Goal: Task Accomplishment & Management: Use online tool/utility

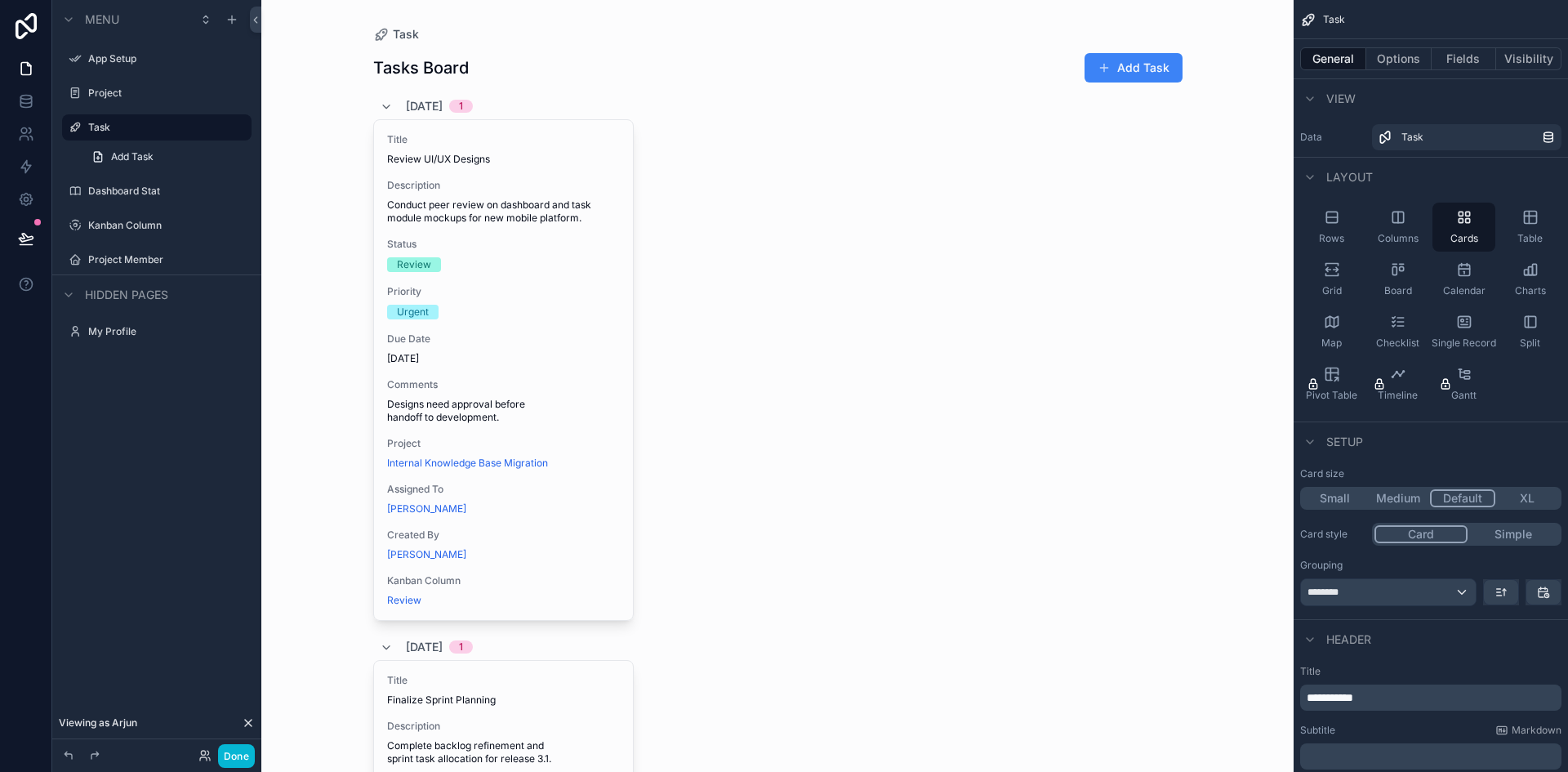
scroll to position [66, 0]
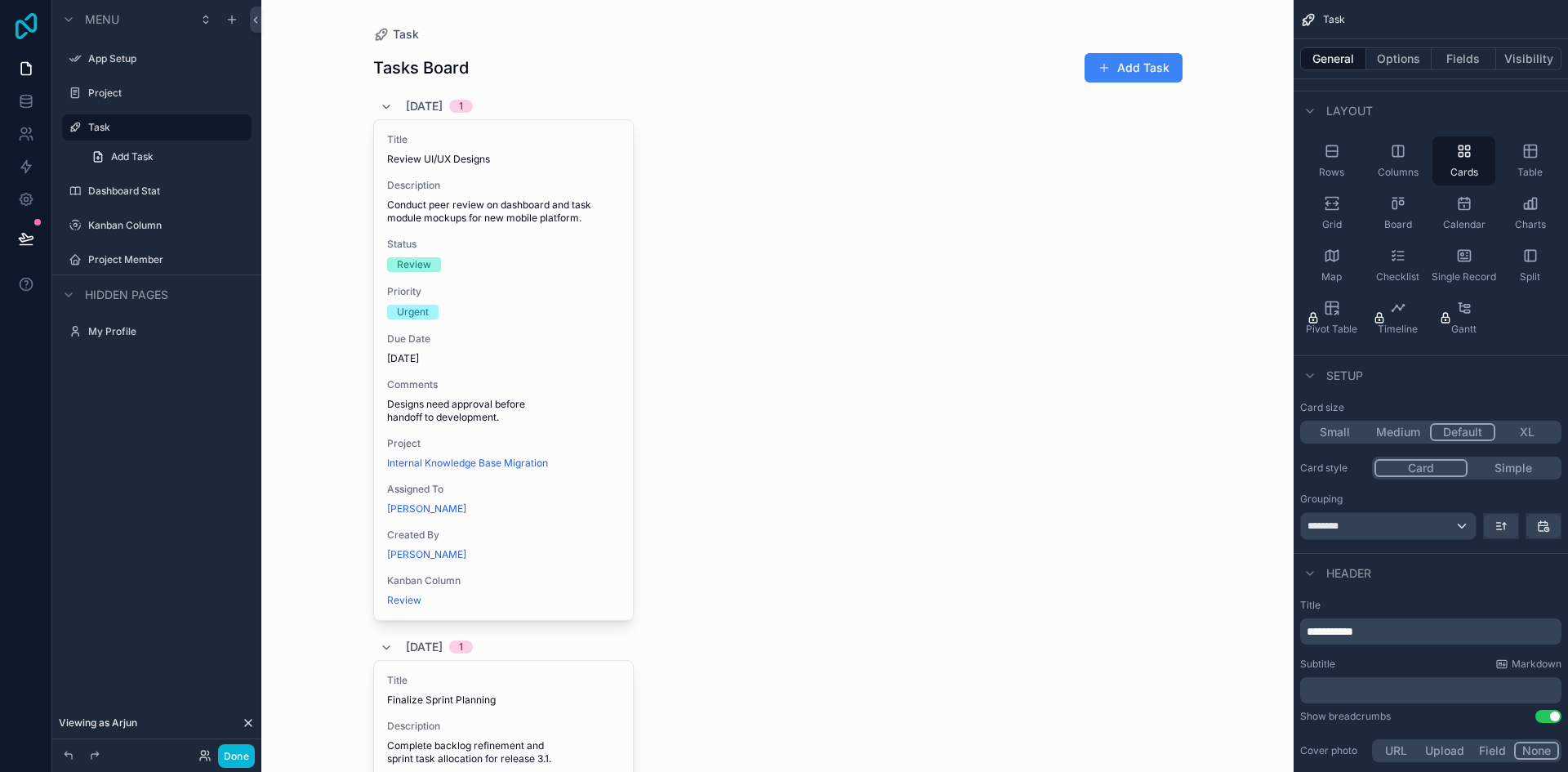
click at [29, 31] on icon at bounding box center [26, 25] width 21 height 26
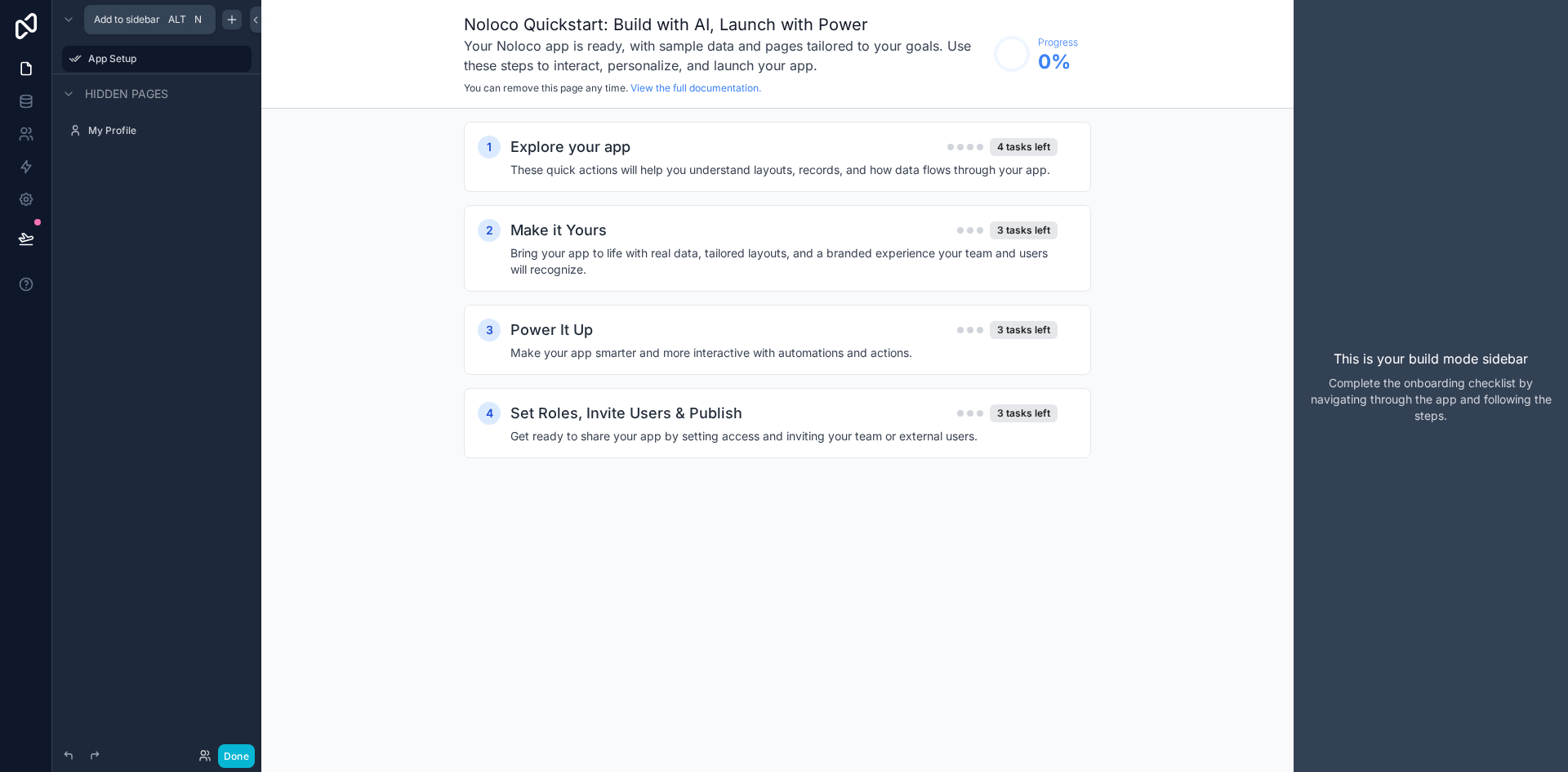
click at [236, 25] on icon "scrollable content" at bounding box center [232, 18] width 13 height 13
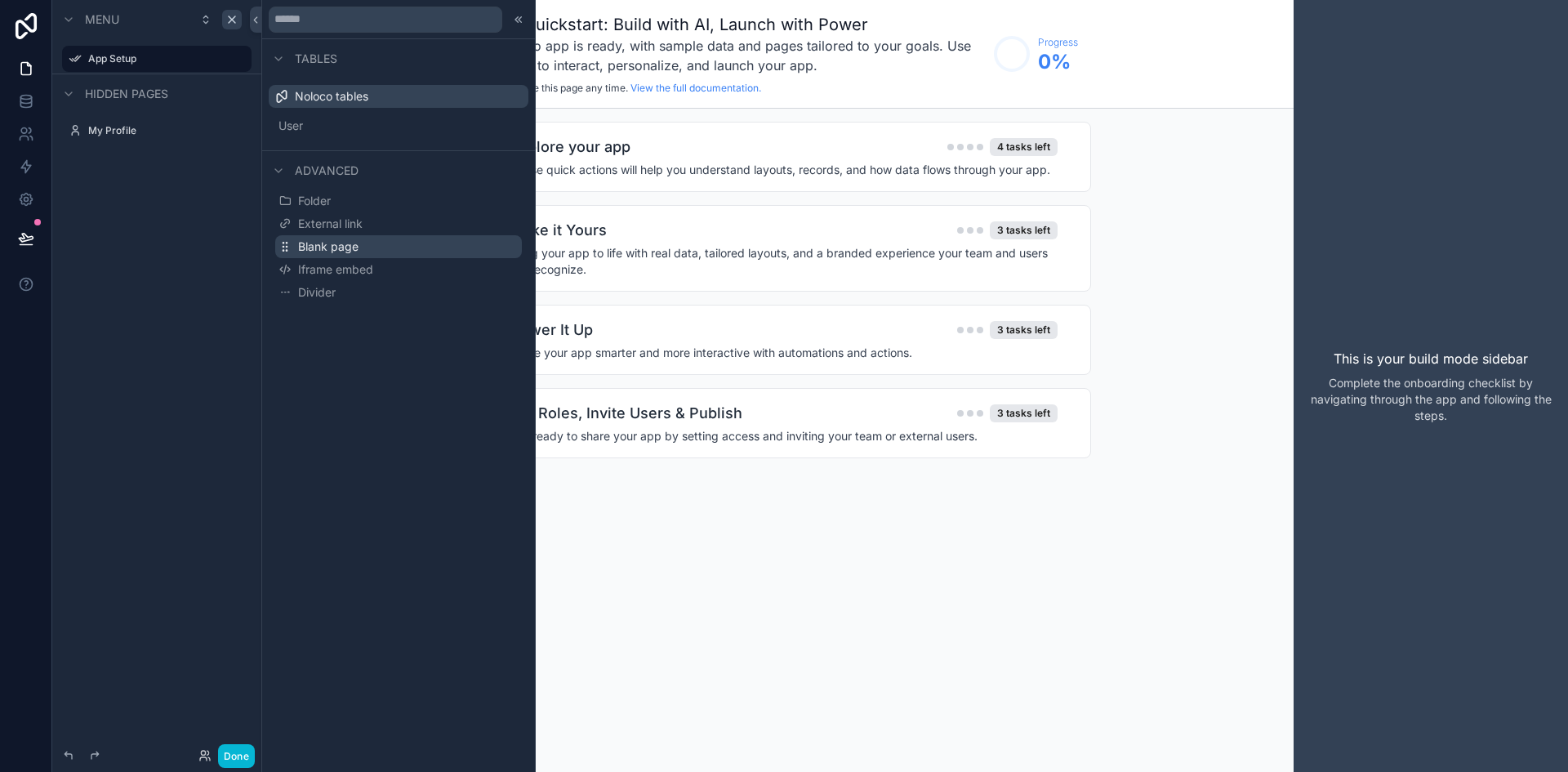
click at [317, 247] on span "Blank page" at bounding box center [329, 246] width 60 height 17
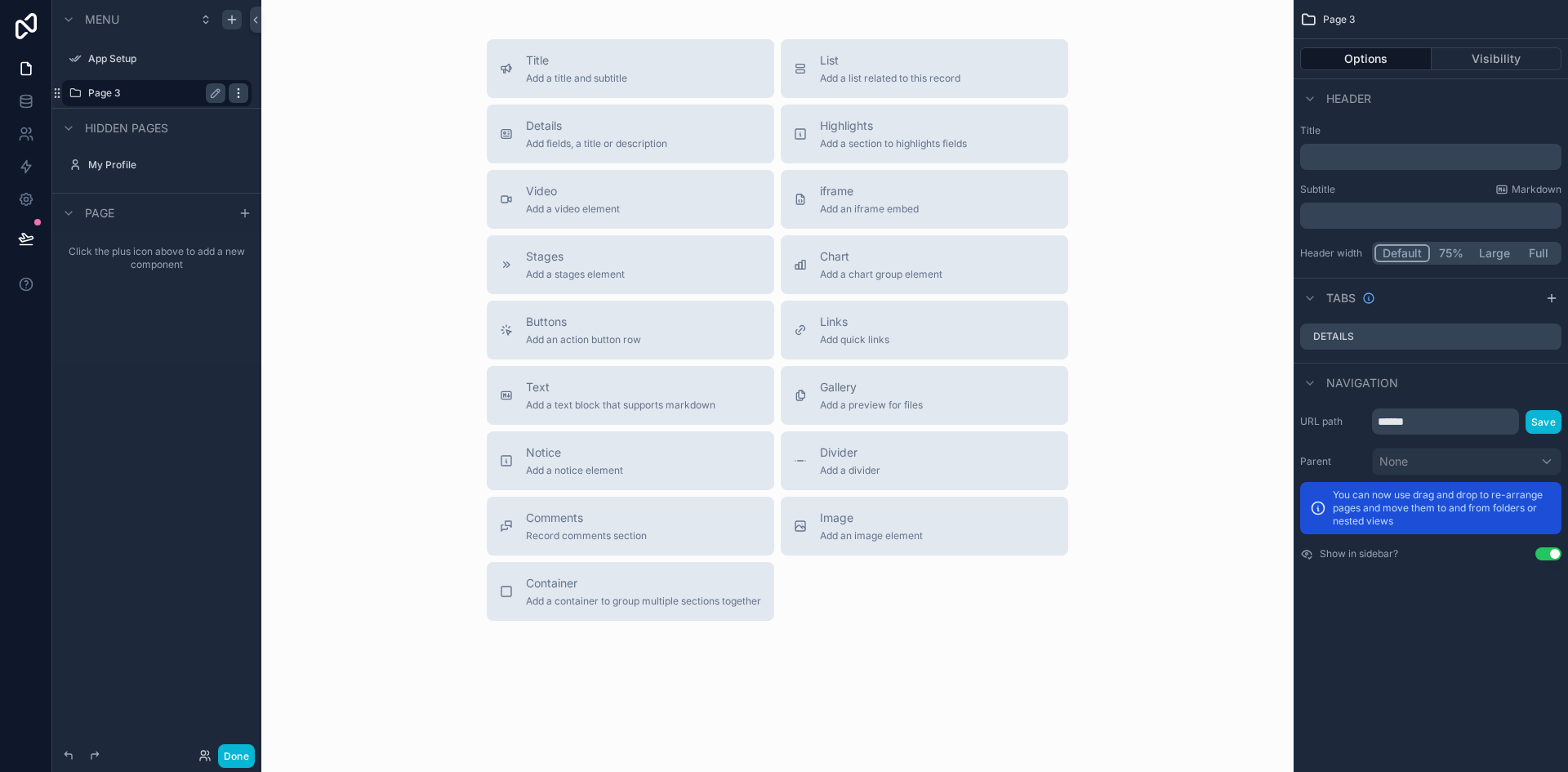
click at [230, 95] on div "scrollable content" at bounding box center [238, 93] width 19 height 19
click at [212, 94] on icon "scrollable content" at bounding box center [216, 93] width 8 height 8
click at [212, 94] on icon "scrollable content" at bounding box center [215, 92] width 13 height 13
click at [240, 99] on icon "scrollable content" at bounding box center [238, 92] width 13 height 13
click at [308, 88] on span "Clone" at bounding box center [305, 82] width 30 height 17
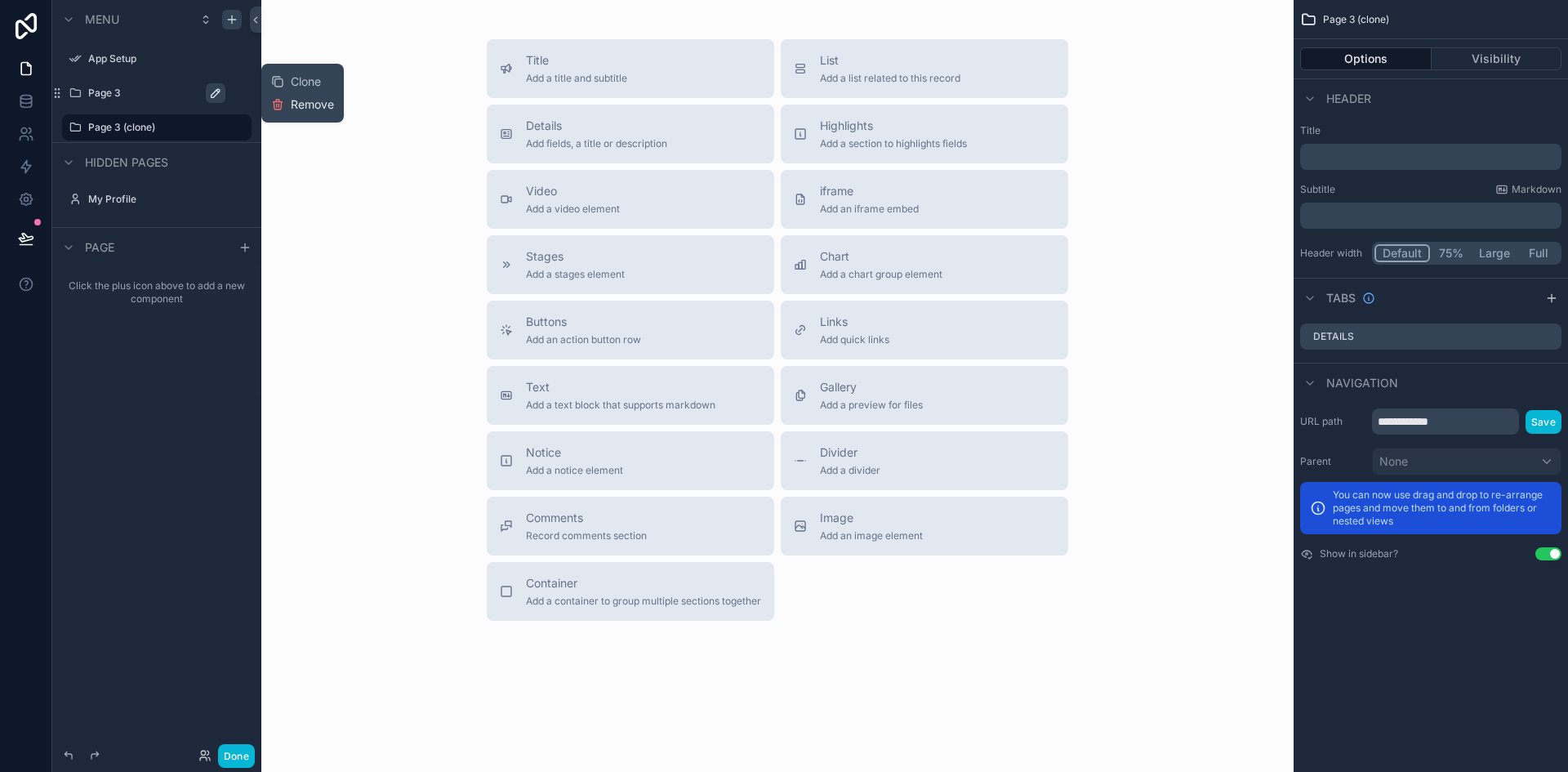
click at [293, 109] on span "Remove" at bounding box center [312, 104] width 44 height 17
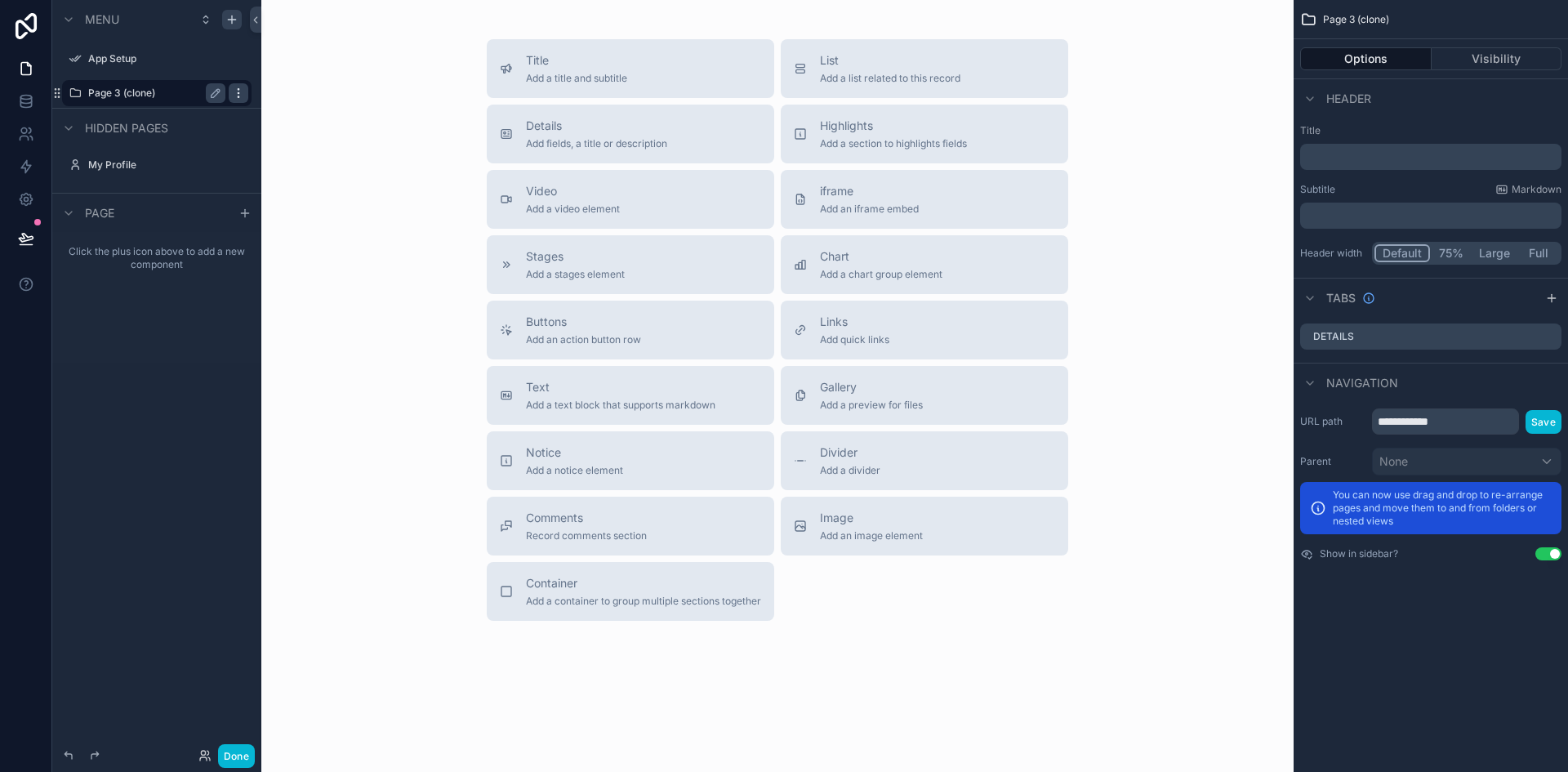
click at [234, 94] on icon "scrollable content" at bounding box center [238, 92] width 13 height 13
click at [275, 111] on button "Remove" at bounding box center [303, 104] width 63 height 17
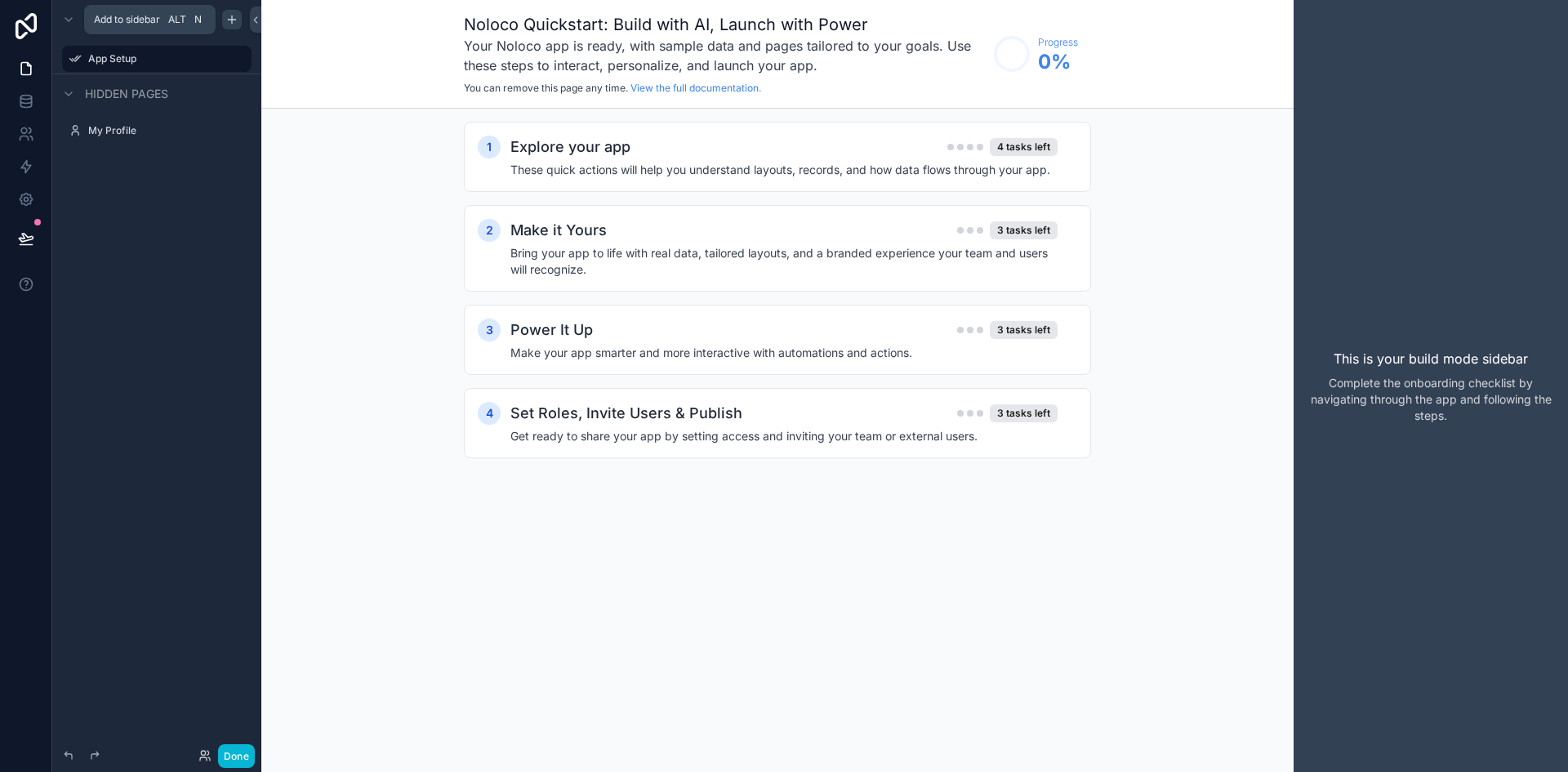
click at [232, 17] on icon "scrollable content" at bounding box center [232, 18] width 13 height 13
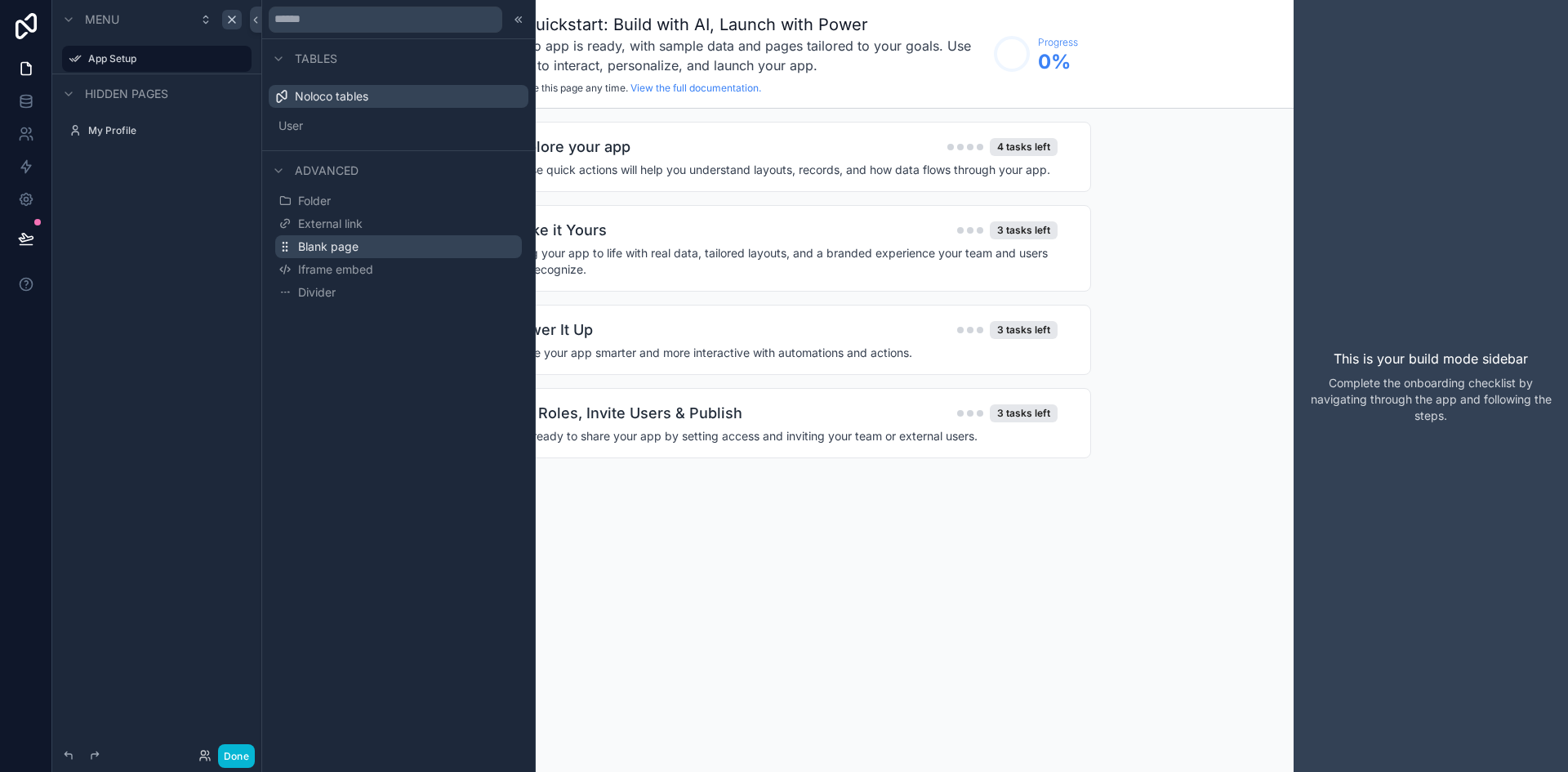
click at [310, 244] on span "Blank page" at bounding box center [329, 246] width 60 height 17
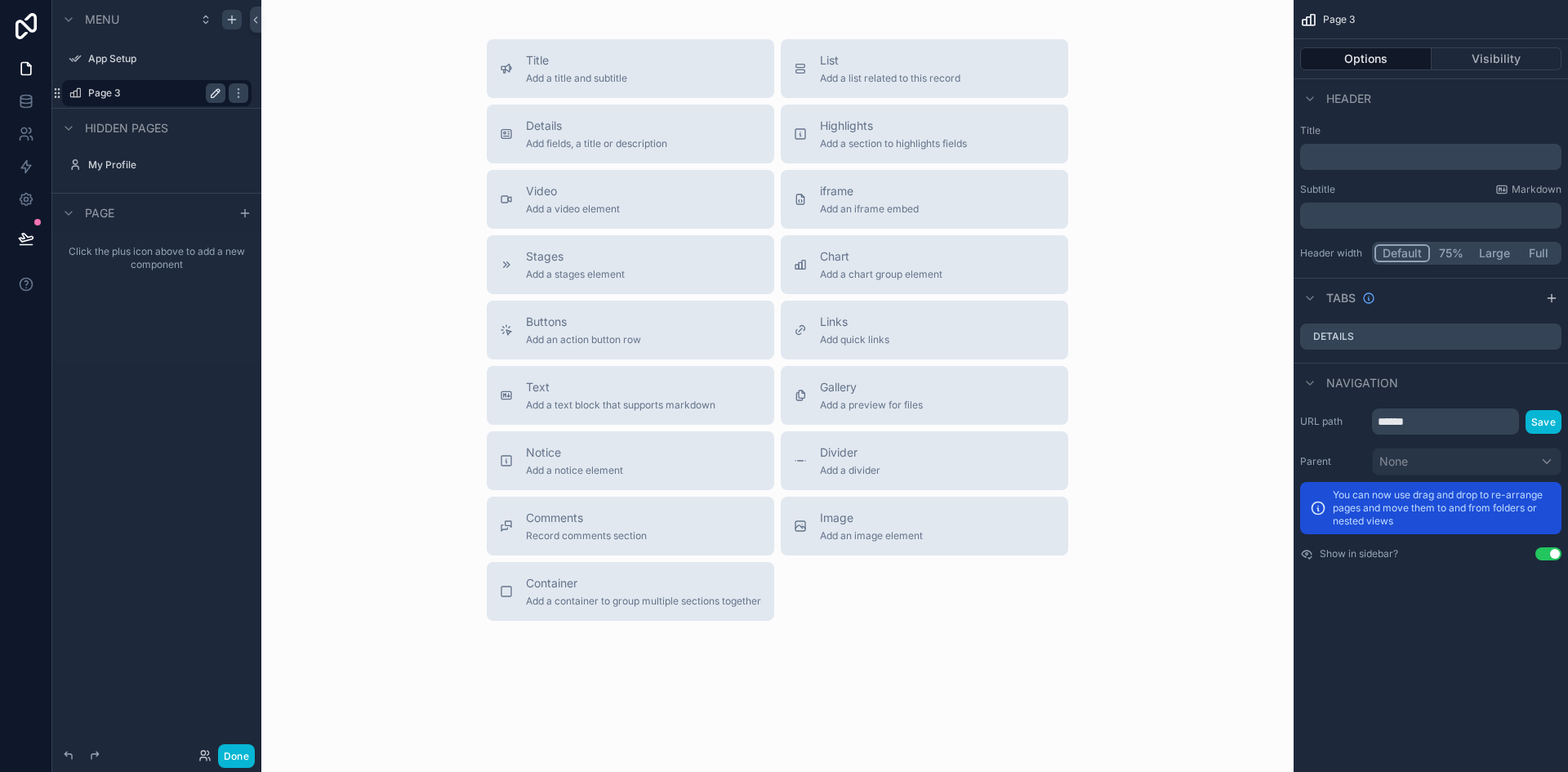
click at [213, 96] on icon "scrollable content" at bounding box center [215, 92] width 13 height 13
click at [151, 96] on input "******" at bounding box center [144, 93] width 111 height 19
type input "*"
type input "*****"
click at [218, 98] on icon "scrollable content" at bounding box center [215, 92] width 13 height 13
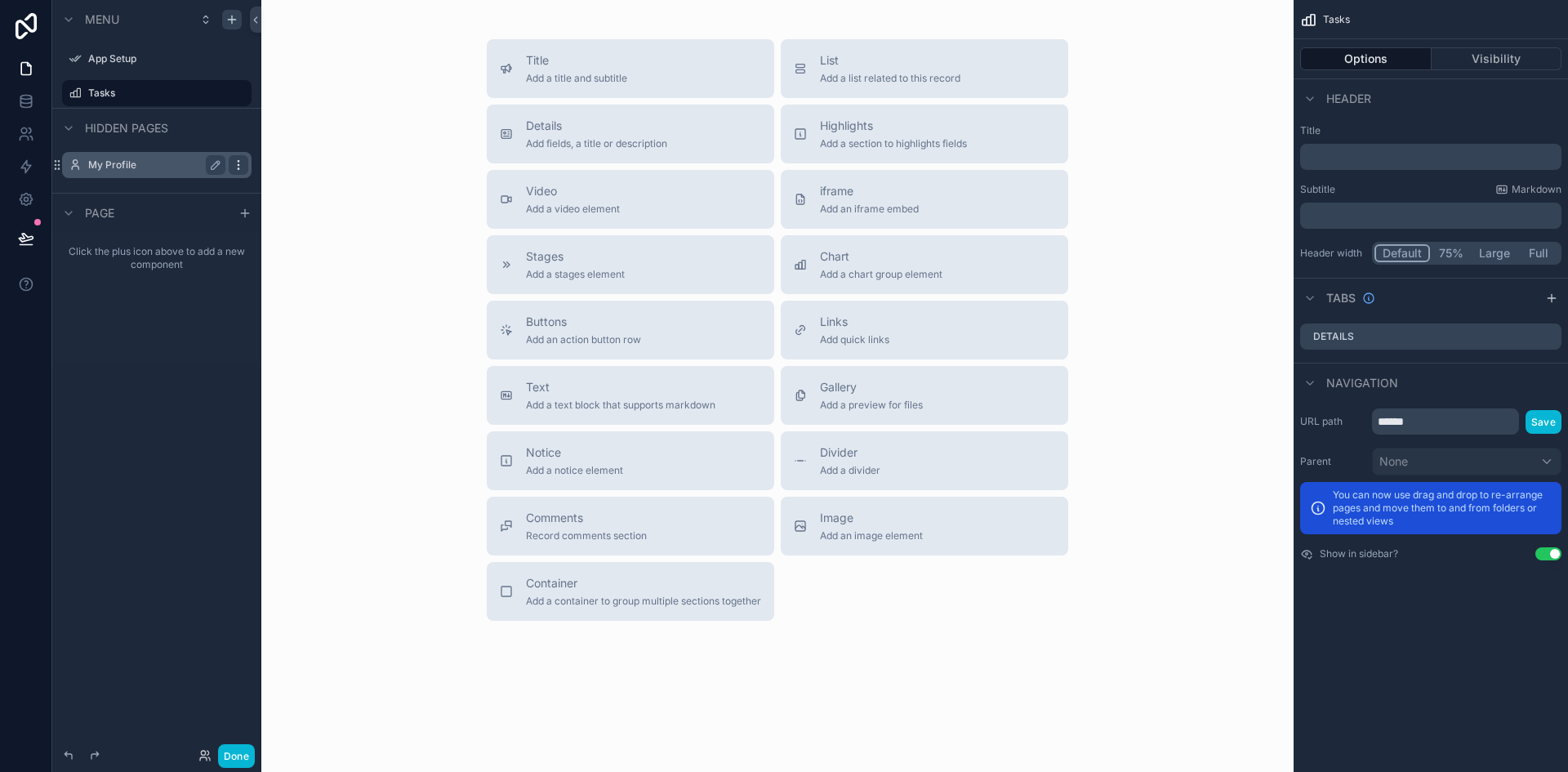
click at [244, 161] on icon "scrollable content" at bounding box center [238, 164] width 13 height 13
click at [130, 181] on div "Menu App Setup Tasks Hidden pages My Profile" at bounding box center [157, 96] width 209 height 193
click at [563, 71] on div "Title Add a title and subtitle" at bounding box center [577, 69] width 101 height 33
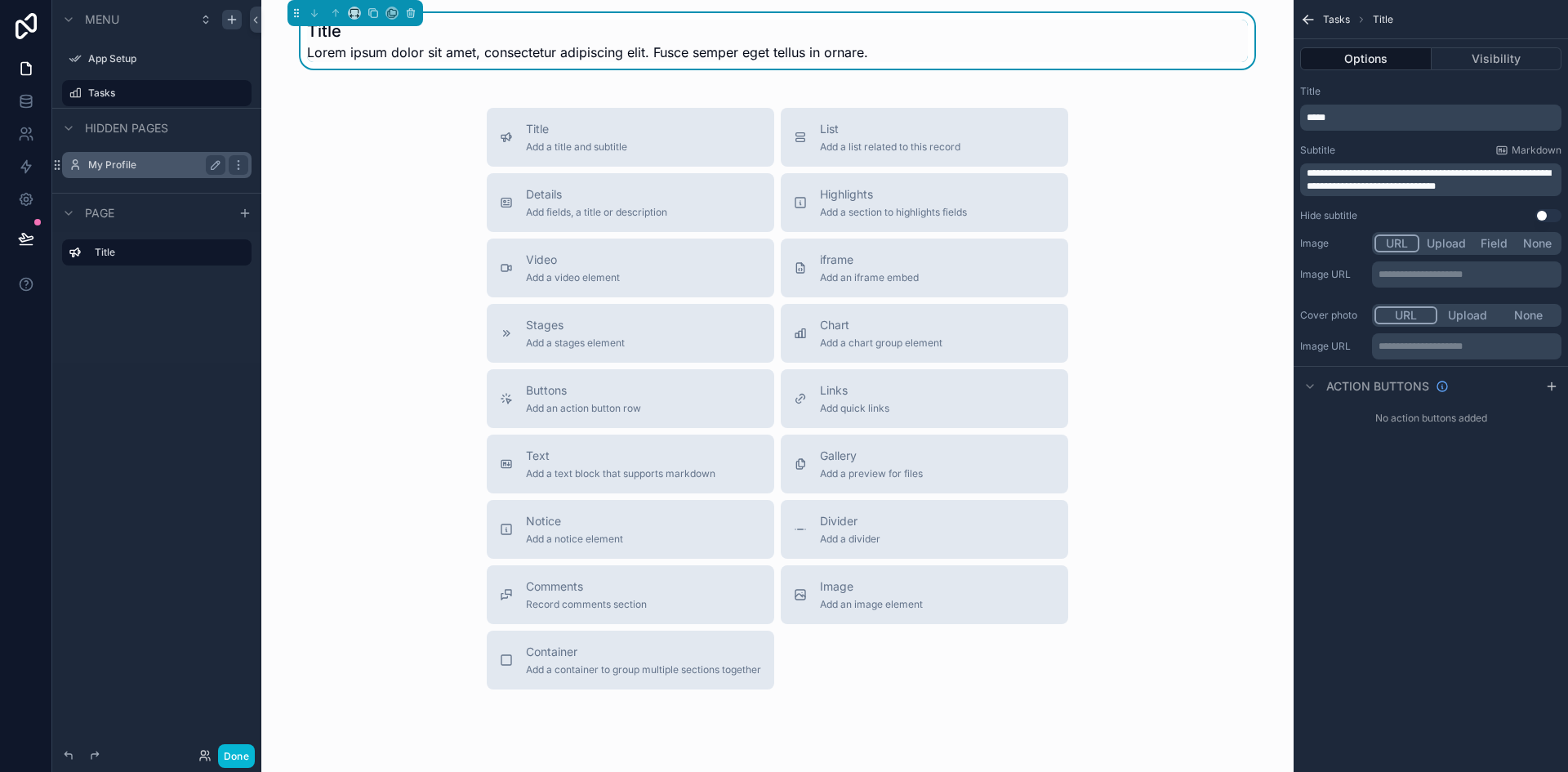
click at [142, 168] on label "My Profile" at bounding box center [154, 164] width 130 height 13
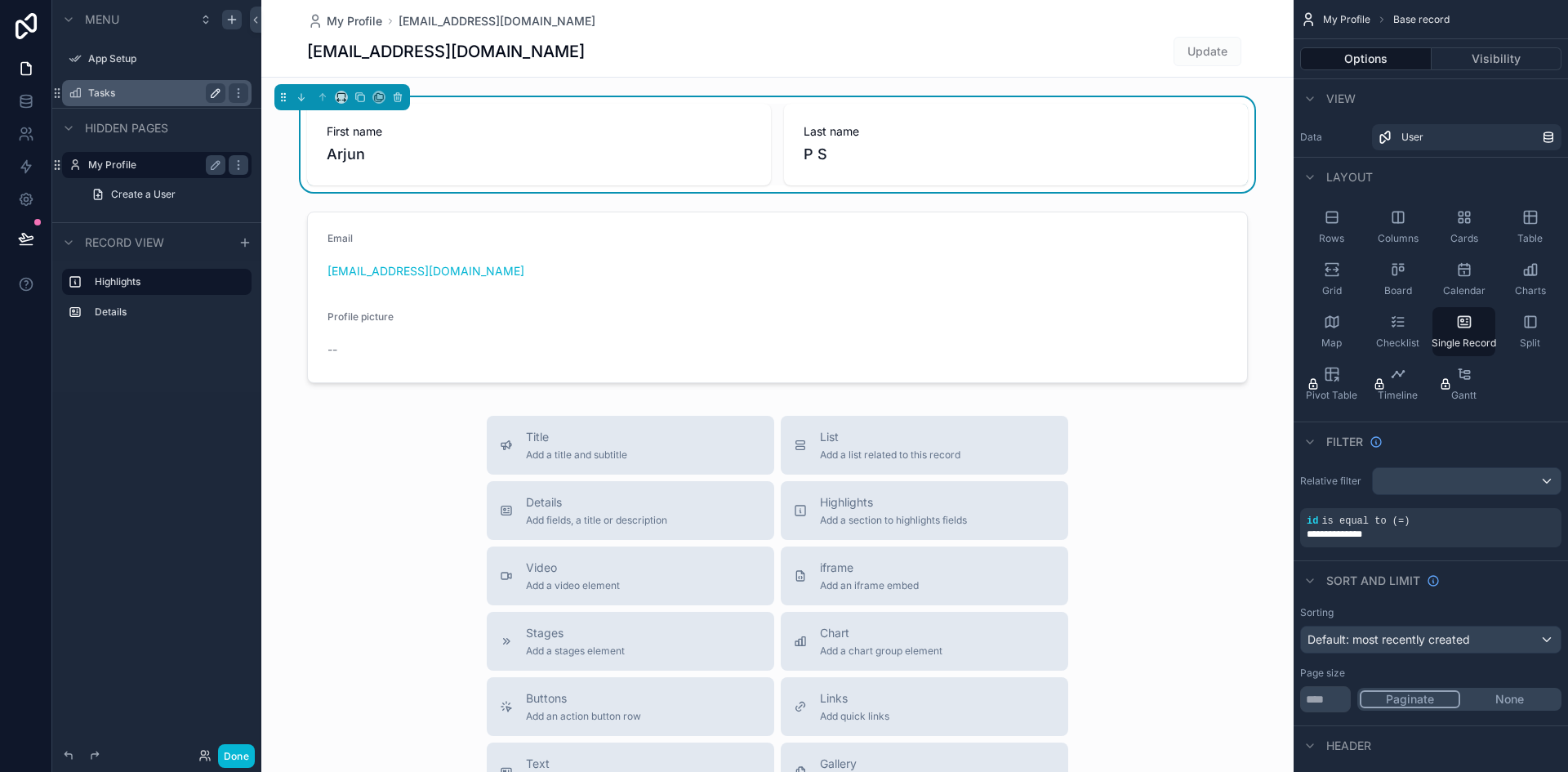
click at [149, 93] on label "Tasks" at bounding box center [154, 92] width 130 height 13
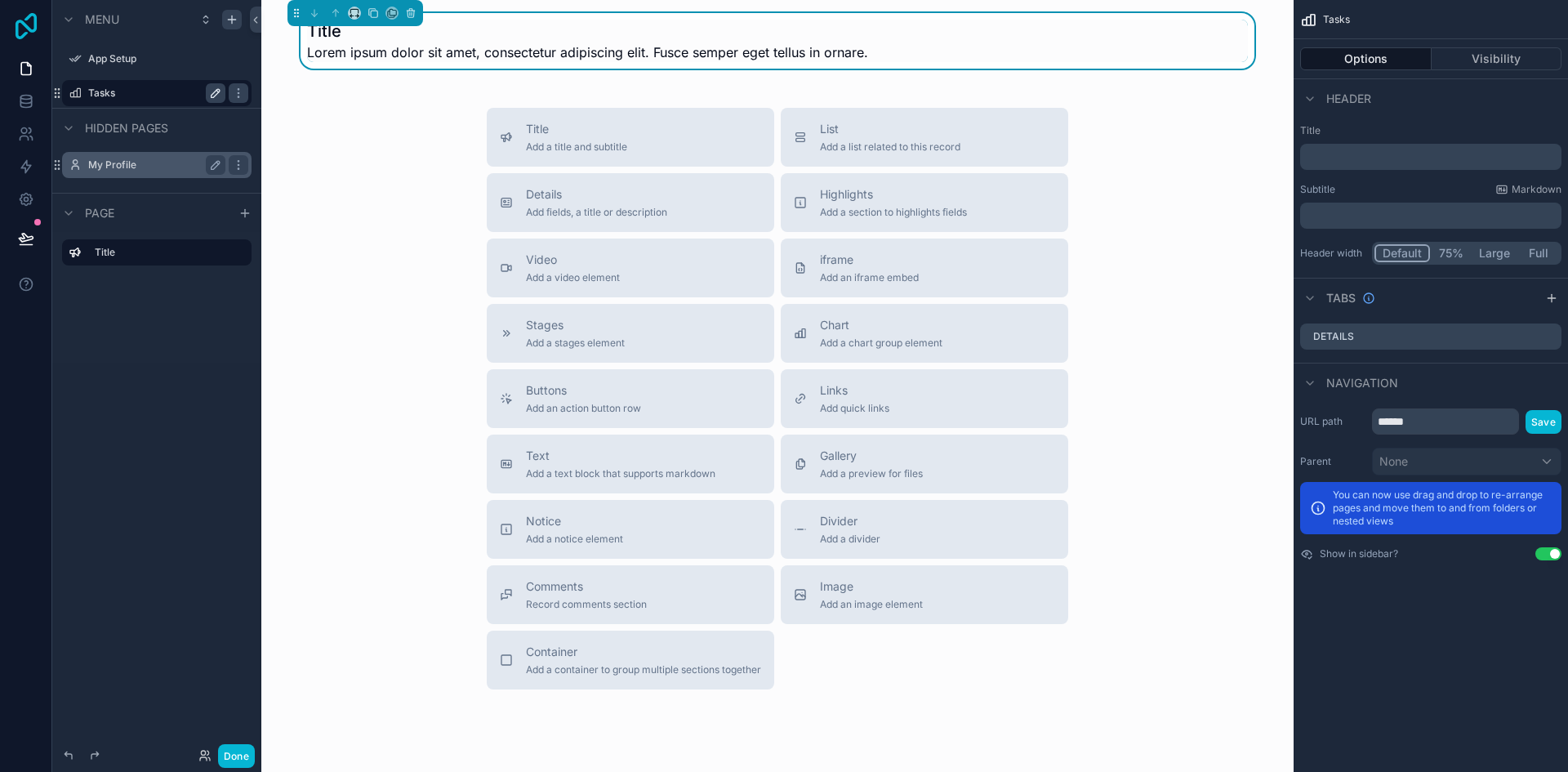
click at [20, 35] on icon at bounding box center [26, 25] width 33 height 26
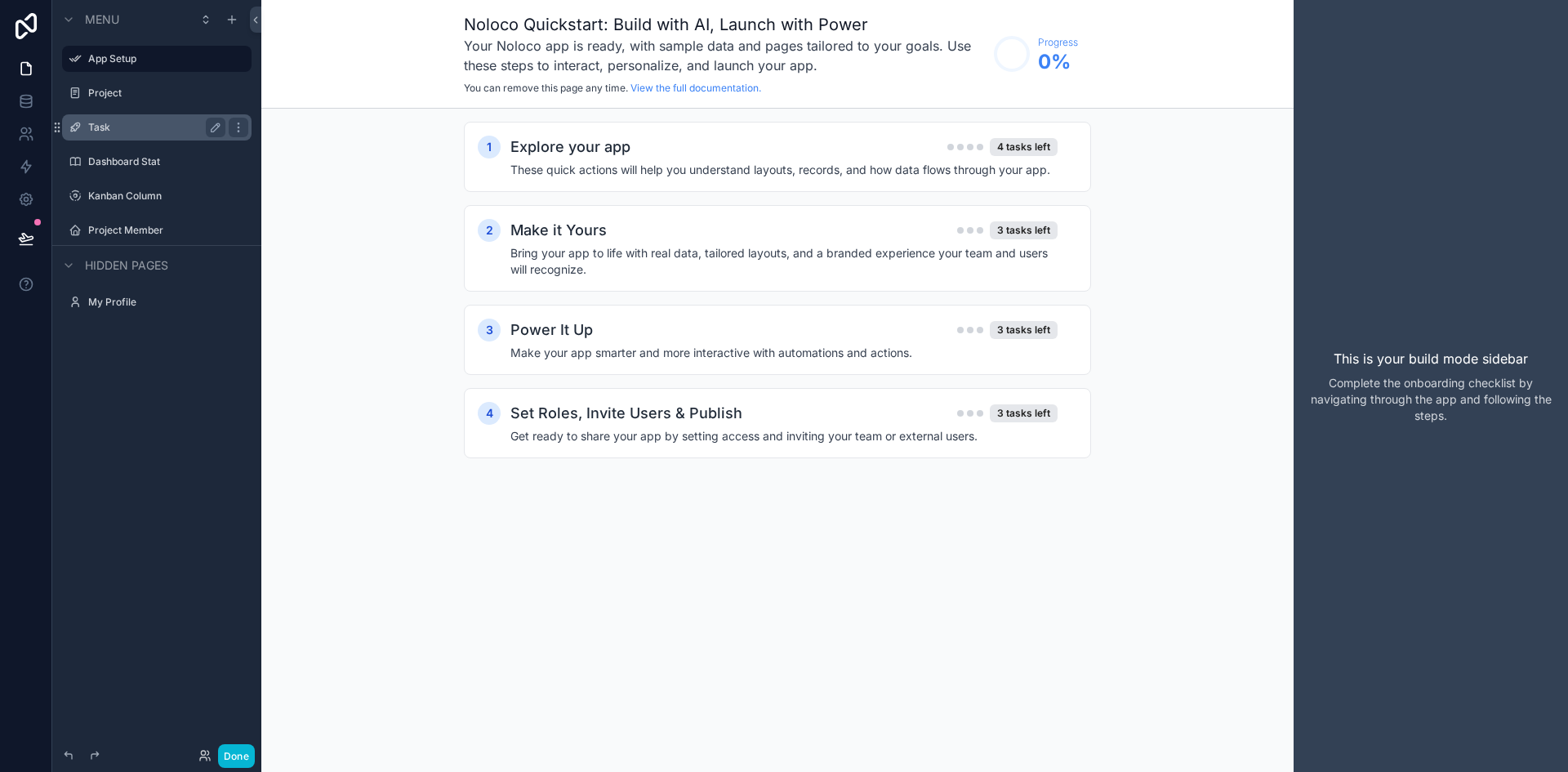
click at [120, 137] on div "Task" at bounding box center [157, 127] width 183 height 26
click at [136, 130] on label "Task" at bounding box center [154, 126] width 130 height 13
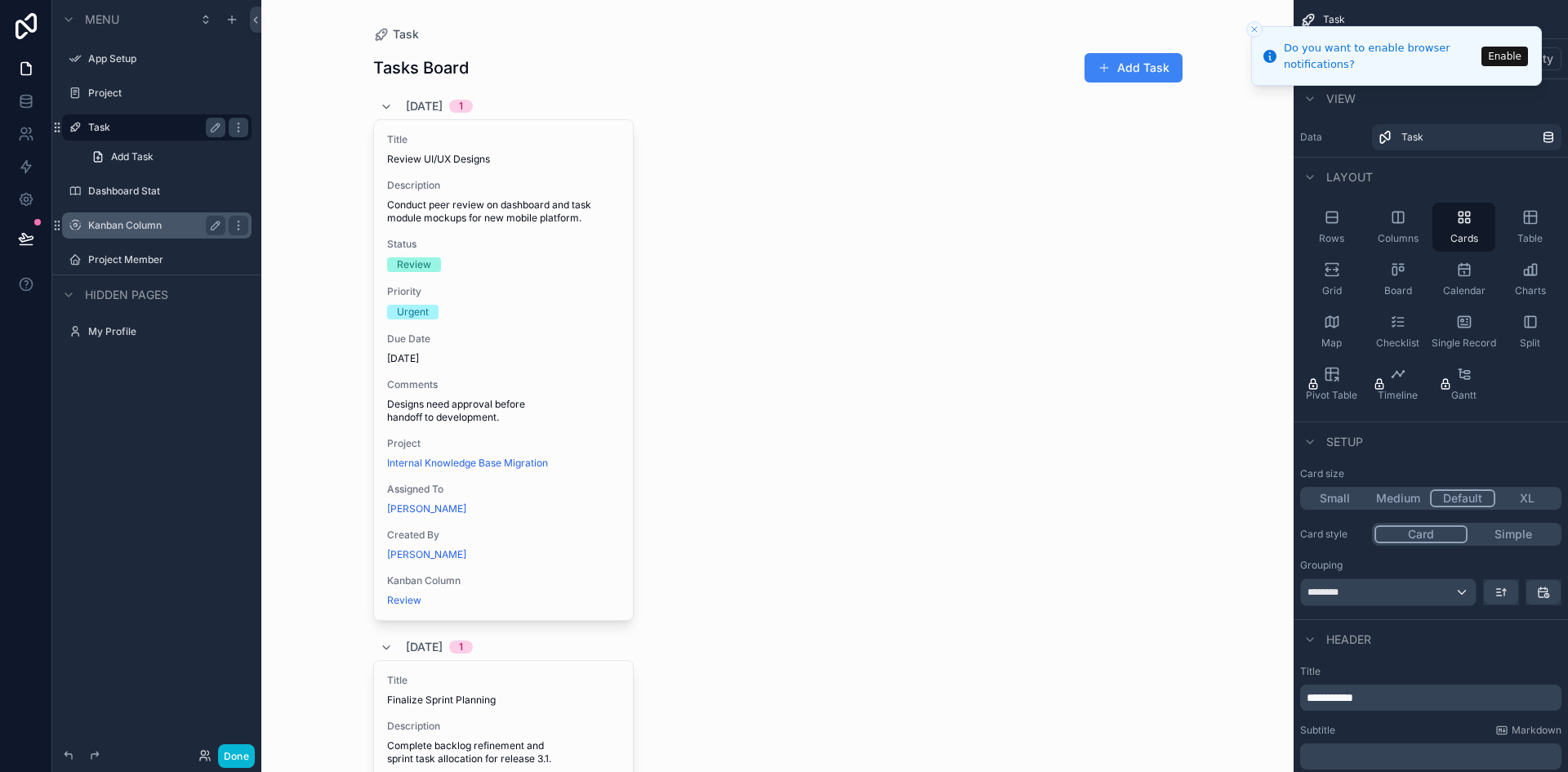
click at [141, 221] on label "Kanban Column" at bounding box center [154, 225] width 130 height 13
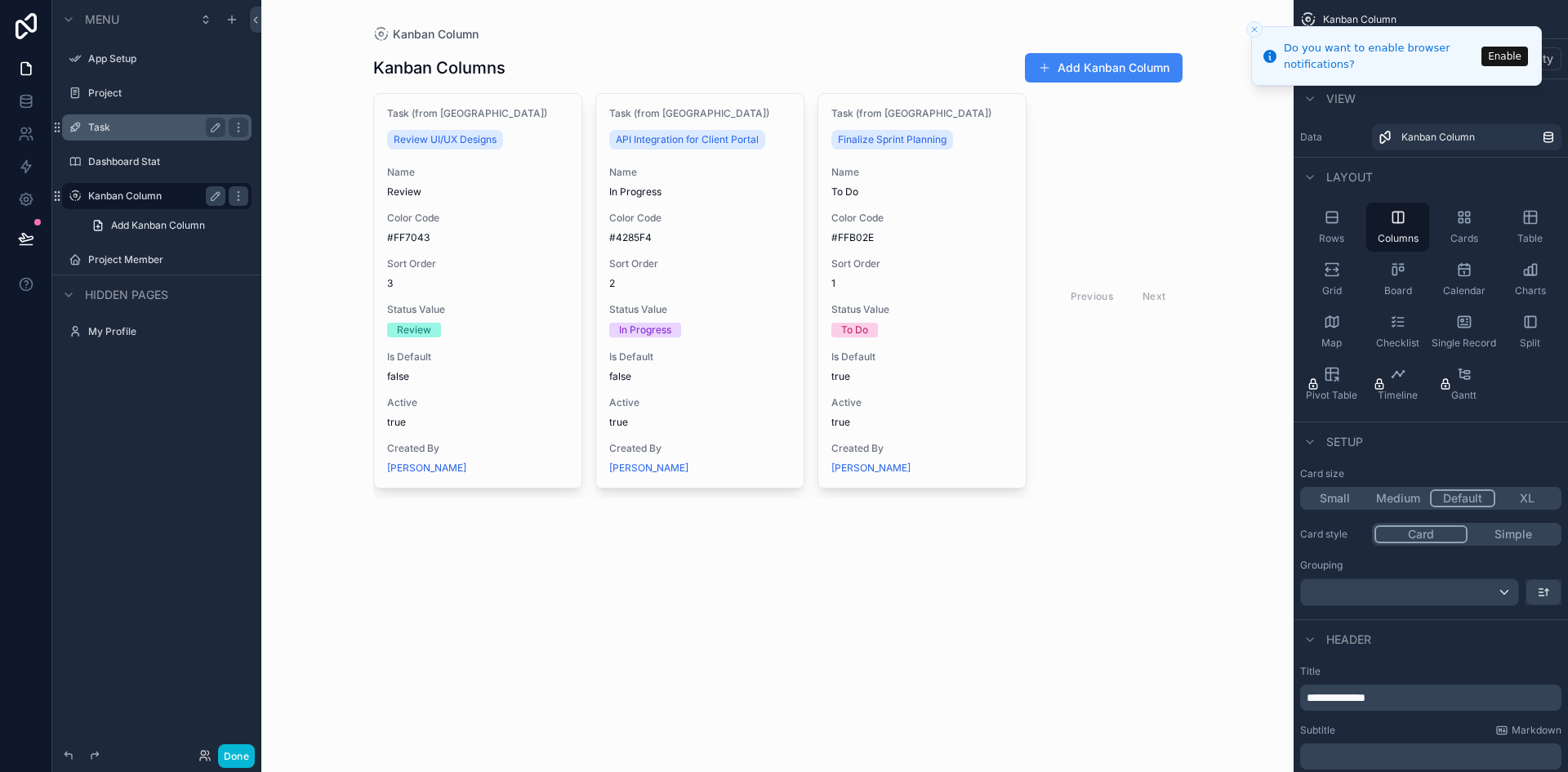
click at [152, 121] on label "Task" at bounding box center [154, 126] width 130 height 13
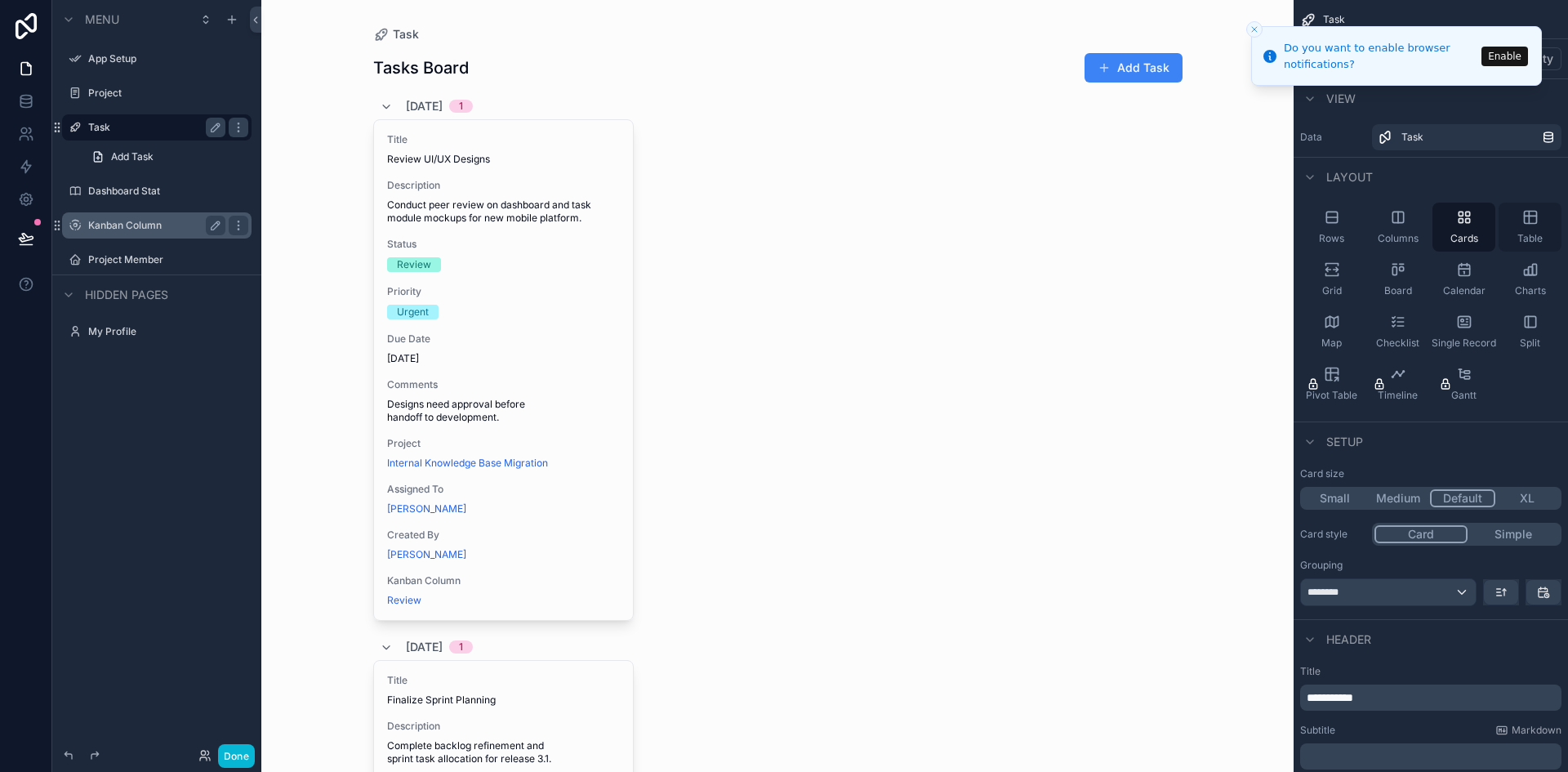
click at [1514, 228] on div "Table" at bounding box center [1530, 227] width 63 height 49
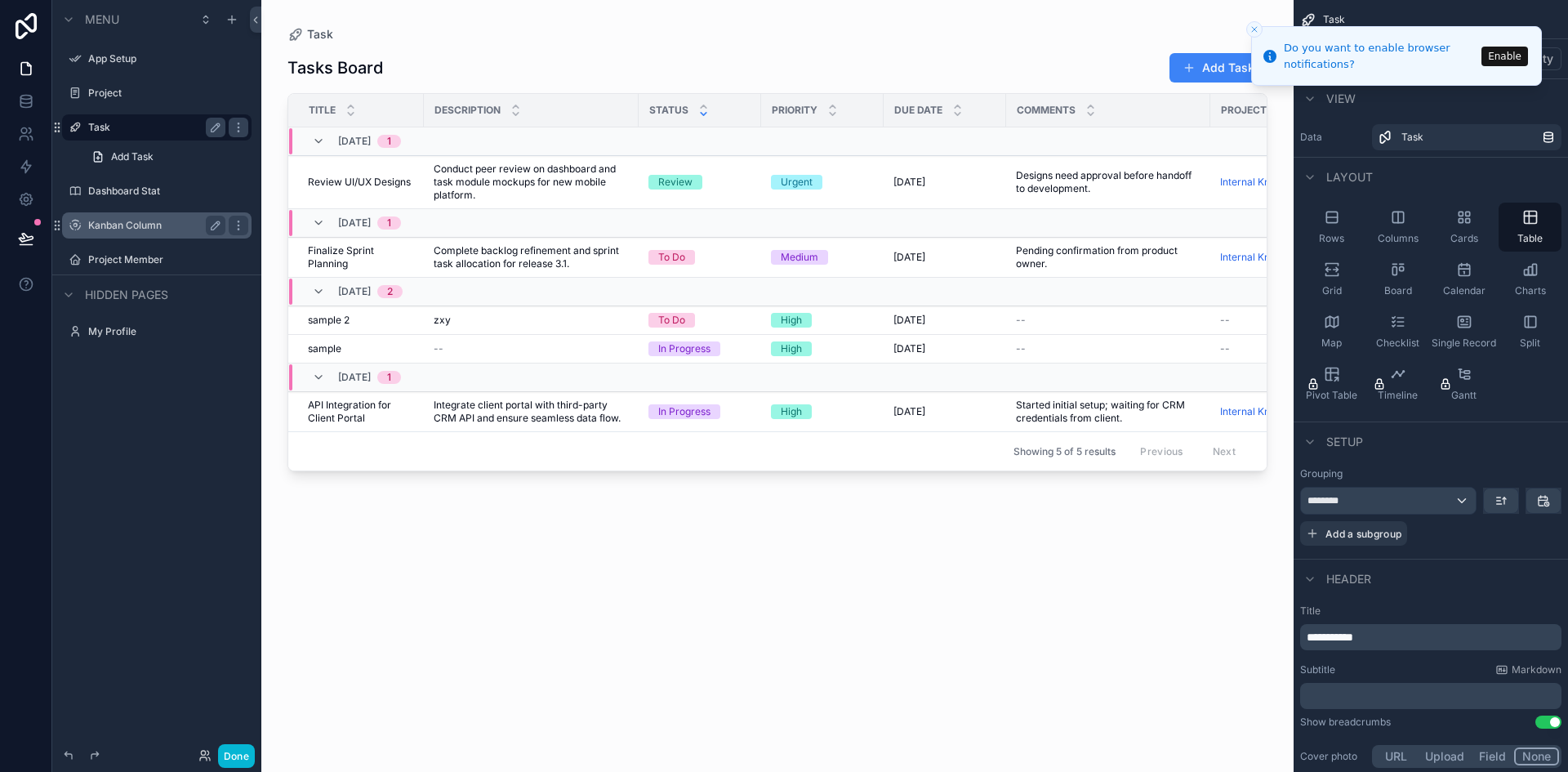
click at [705, 110] on div "scrollable content" at bounding box center [703, 110] width 11 height 18
click at [361, 138] on span "9/1/2025" at bounding box center [355, 141] width 33 height 13
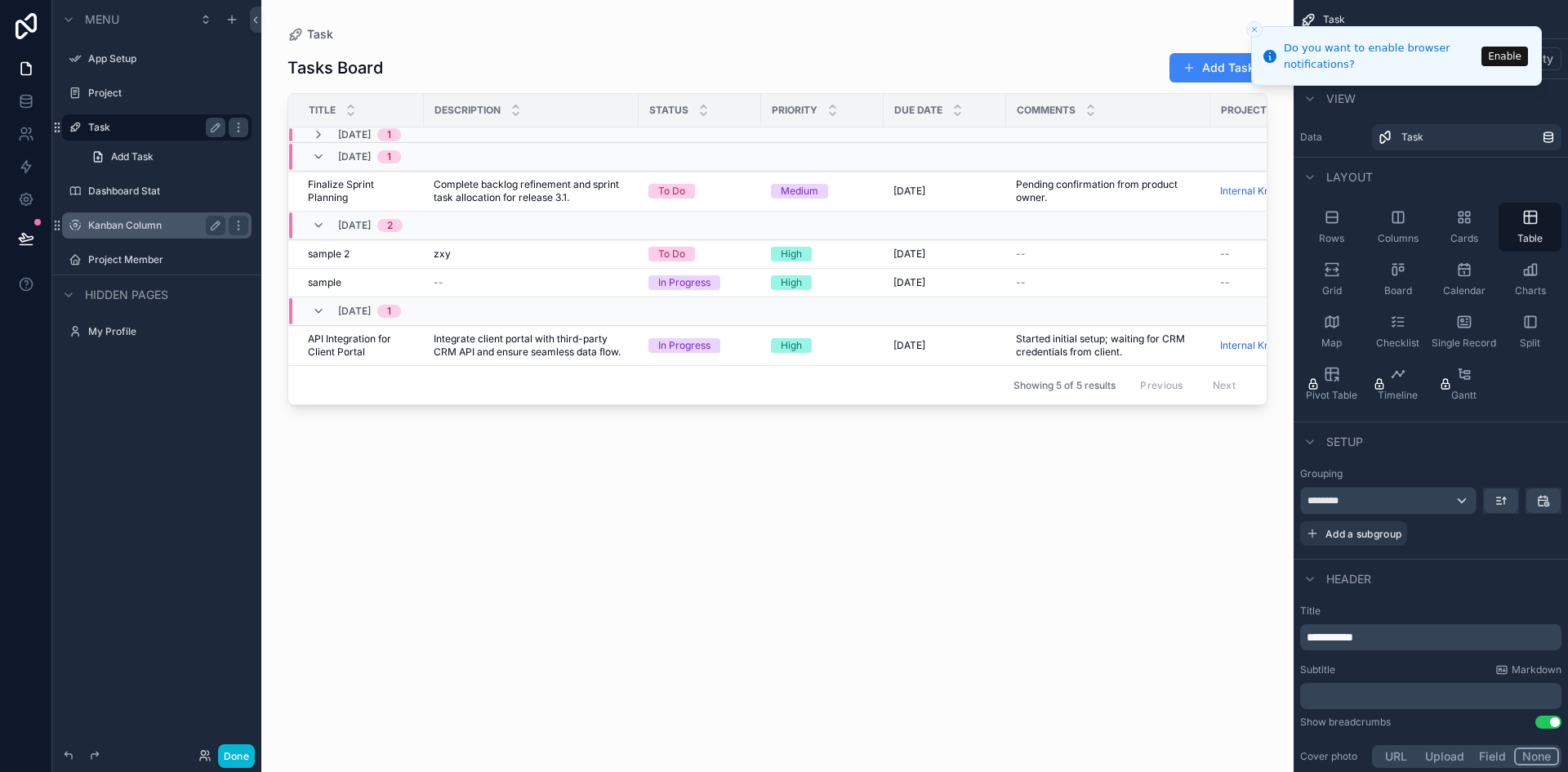
click at [351, 135] on span "9/1/2025" at bounding box center [355, 134] width 33 height 13
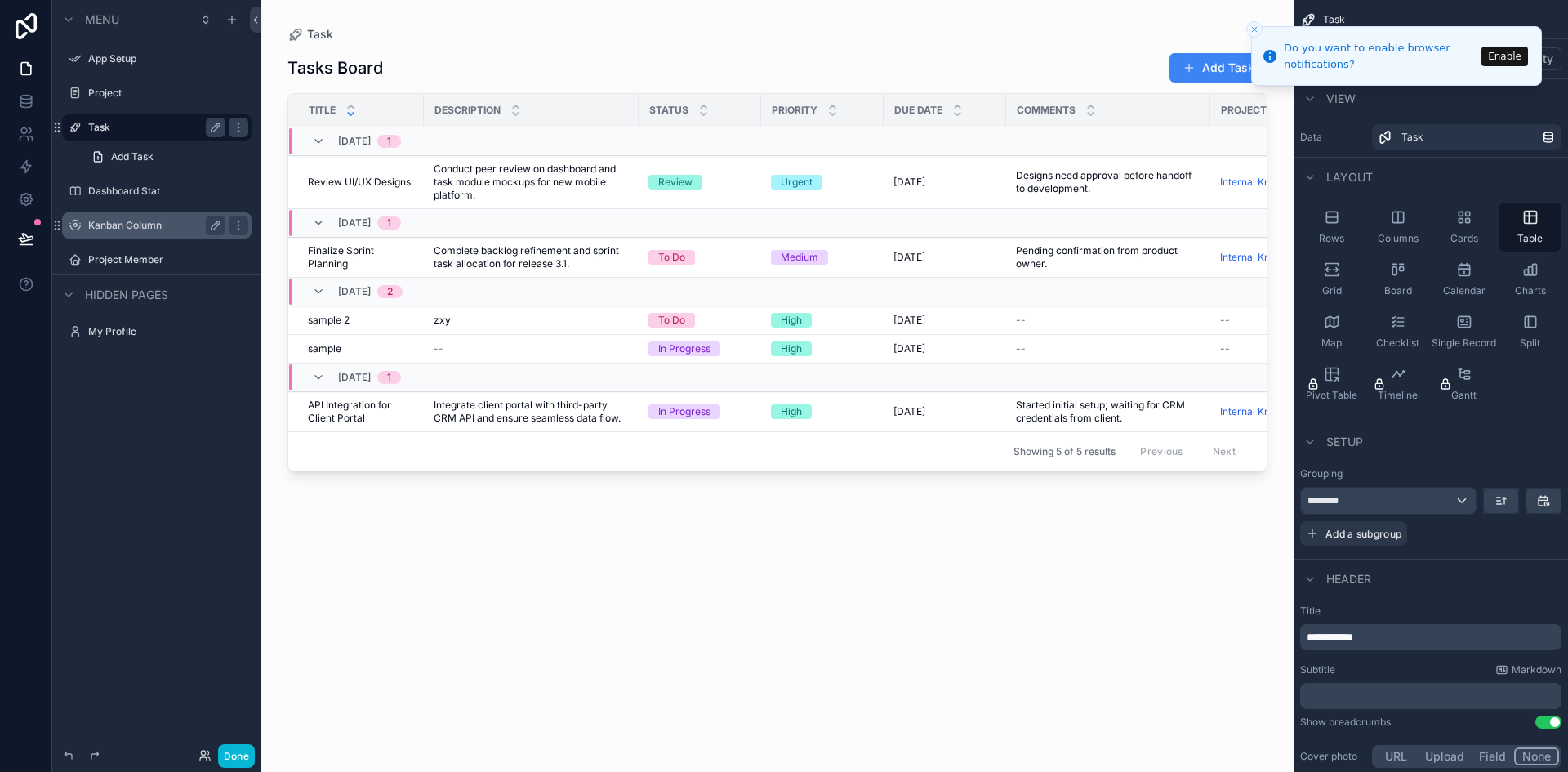
click at [351, 112] on icon "scrollable content" at bounding box center [350, 114] width 11 height 11
click at [523, 116] on div "Description" at bounding box center [531, 110] width 213 height 31
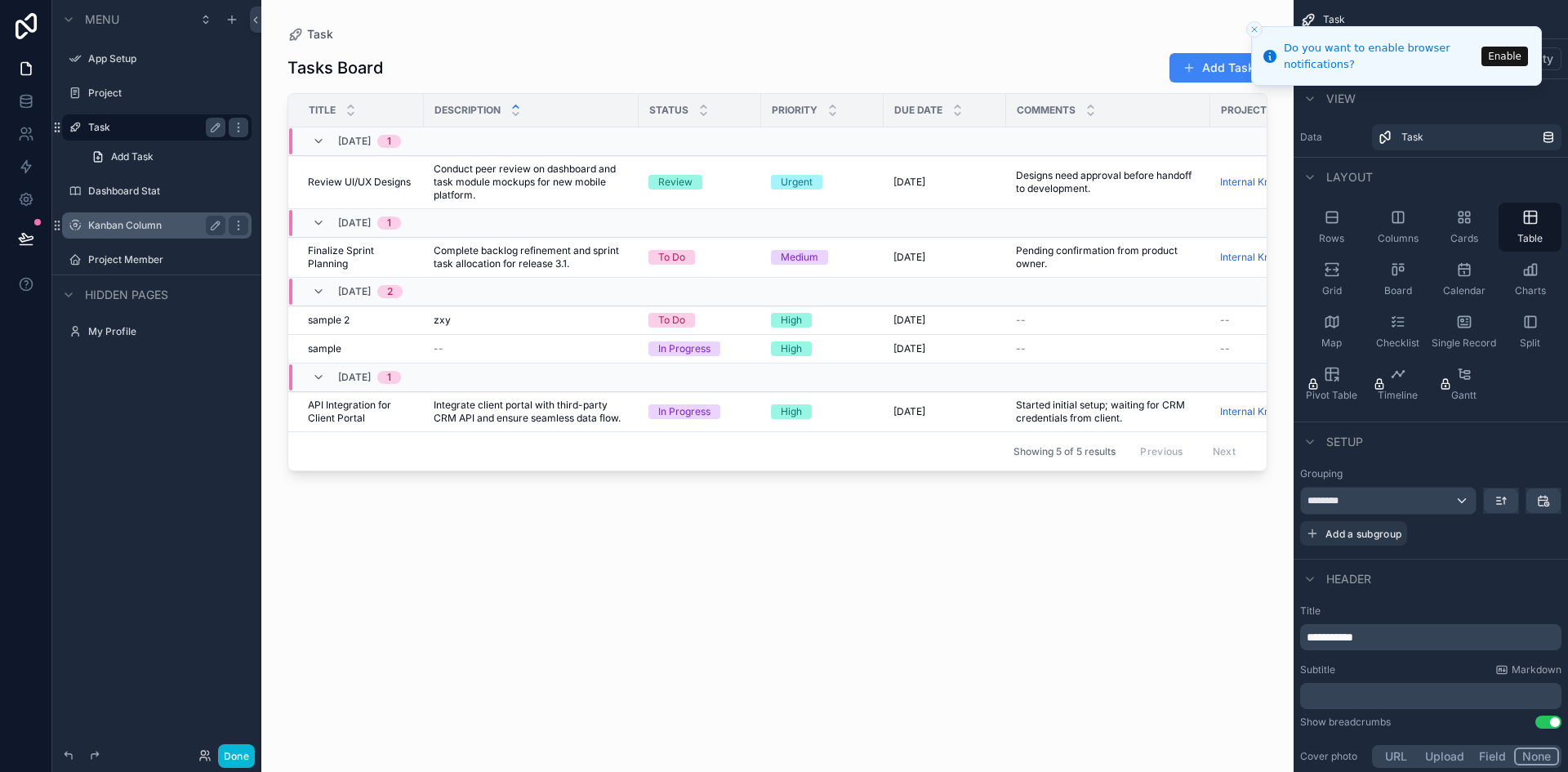
click at [517, 111] on icon "scrollable content" at bounding box center [516, 114] width 11 height 11
click at [698, 112] on icon "scrollable content" at bounding box center [703, 114] width 11 height 11
click at [829, 109] on icon "scrollable content" at bounding box center [833, 106] width 11 height 11
click at [959, 115] on icon "scrollable content" at bounding box center [958, 114] width 6 height 3
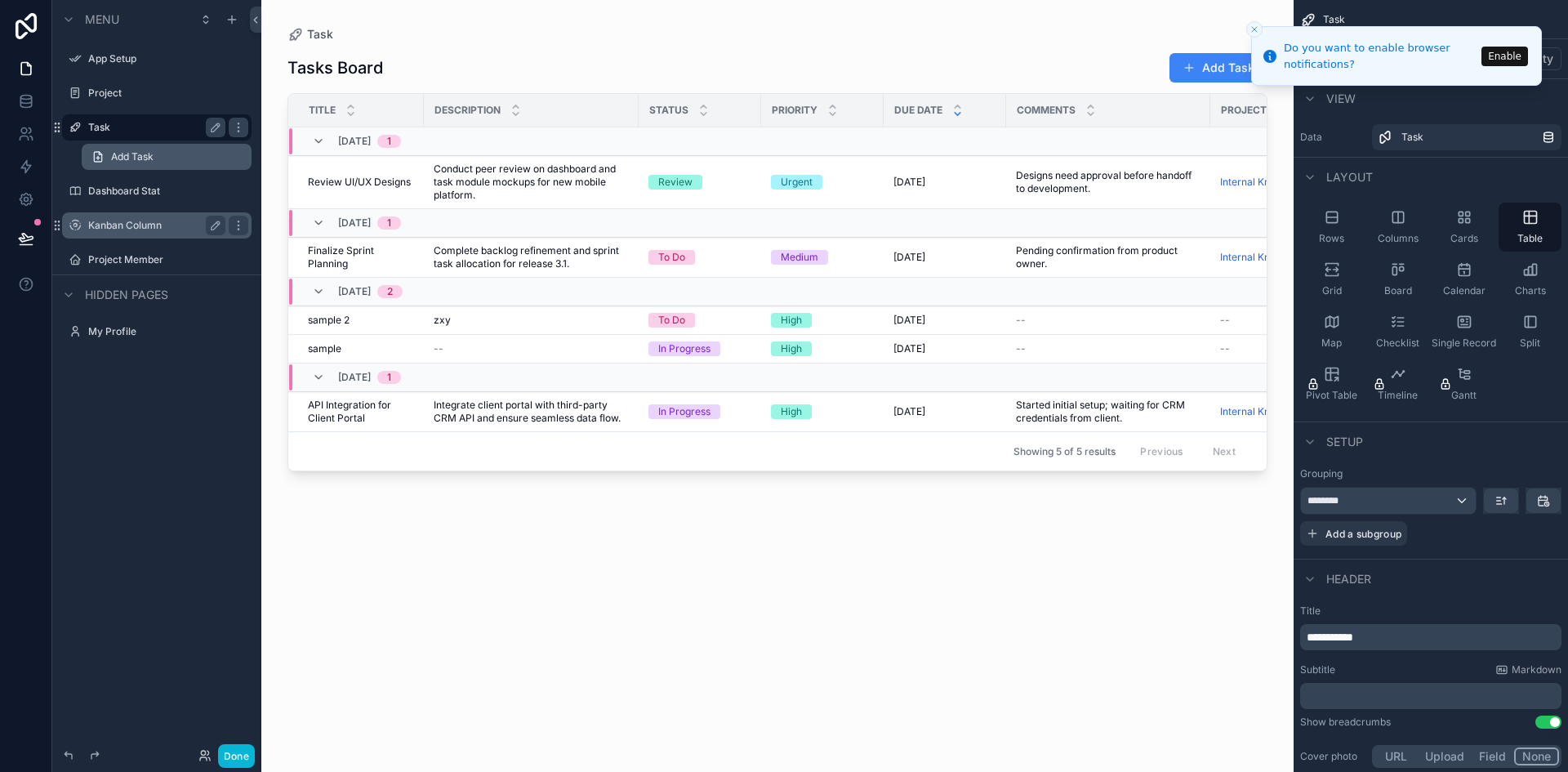
click at [141, 147] on link "Add Task" at bounding box center [166, 157] width 170 height 26
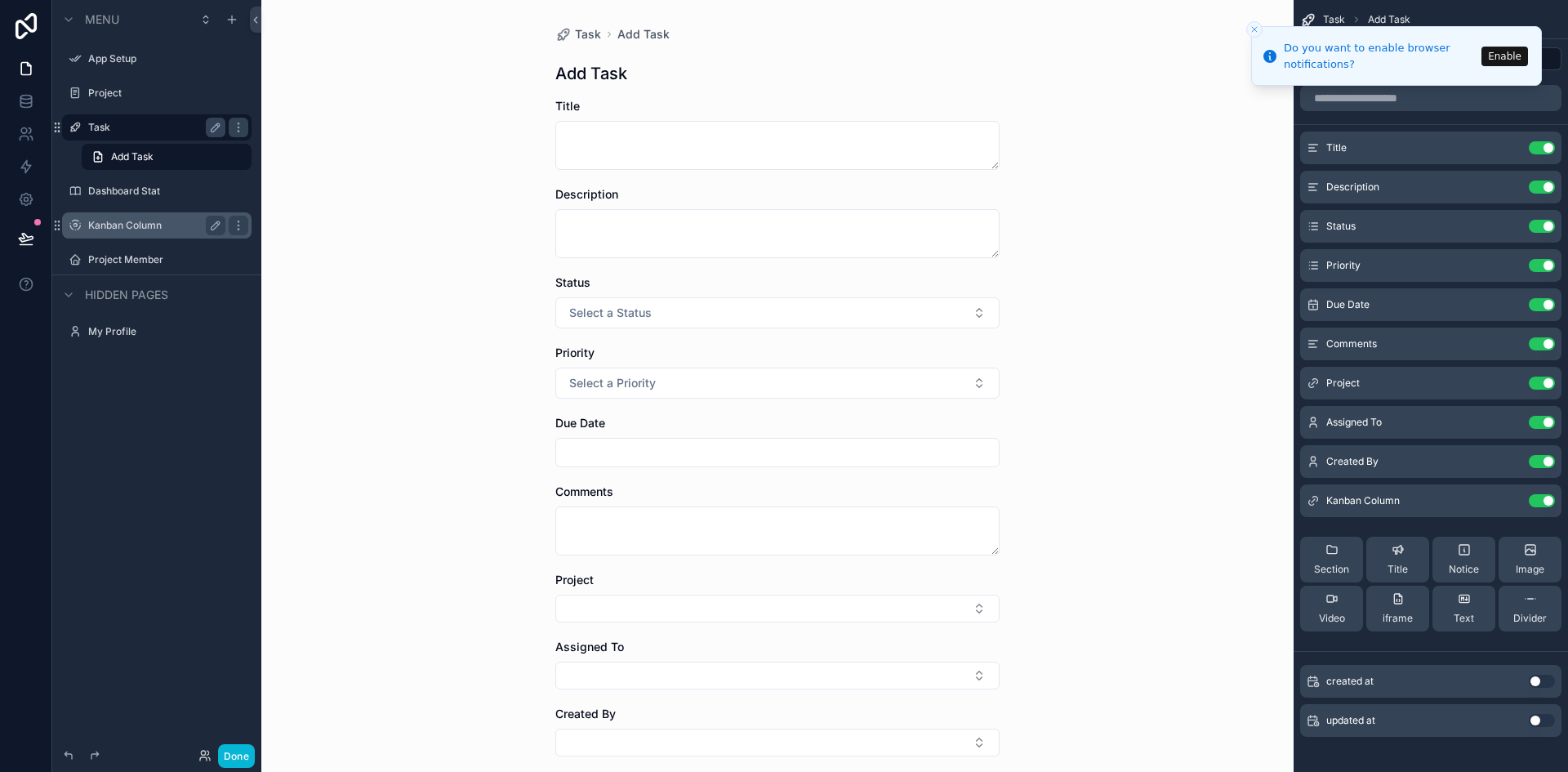
click at [131, 137] on div "Task" at bounding box center [157, 127] width 183 height 26
click at [113, 124] on label "Task" at bounding box center [165, 126] width 154 height 13
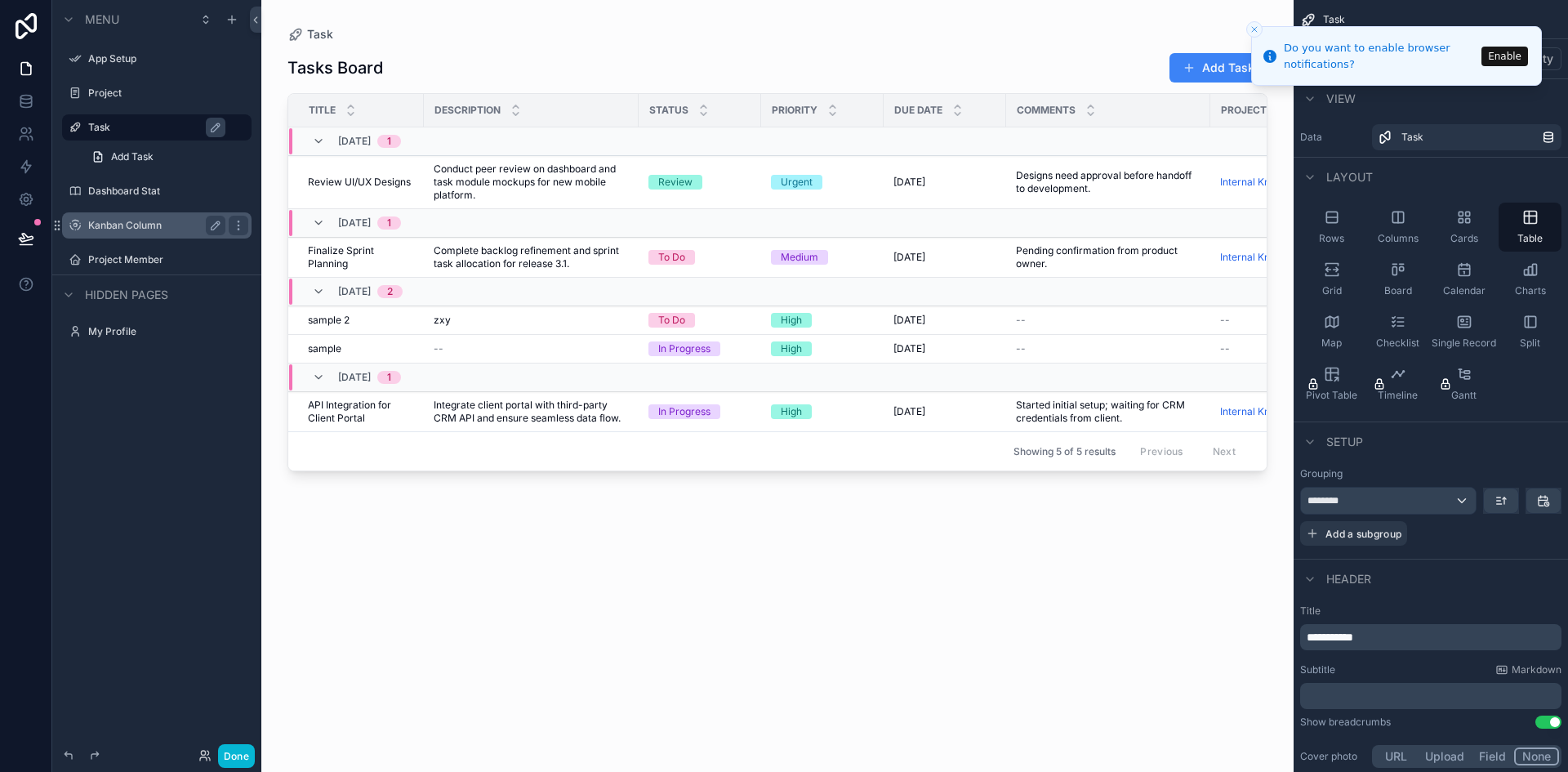
click at [696, 113] on div "Status" at bounding box center [700, 110] width 121 height 31
click at [703, 110] on icon "scrollable content" at bounding box center [703, 106] width 11 height 11
click at [155, 94] on label "Project" at bounding box center [154, 92] width 130 height 13
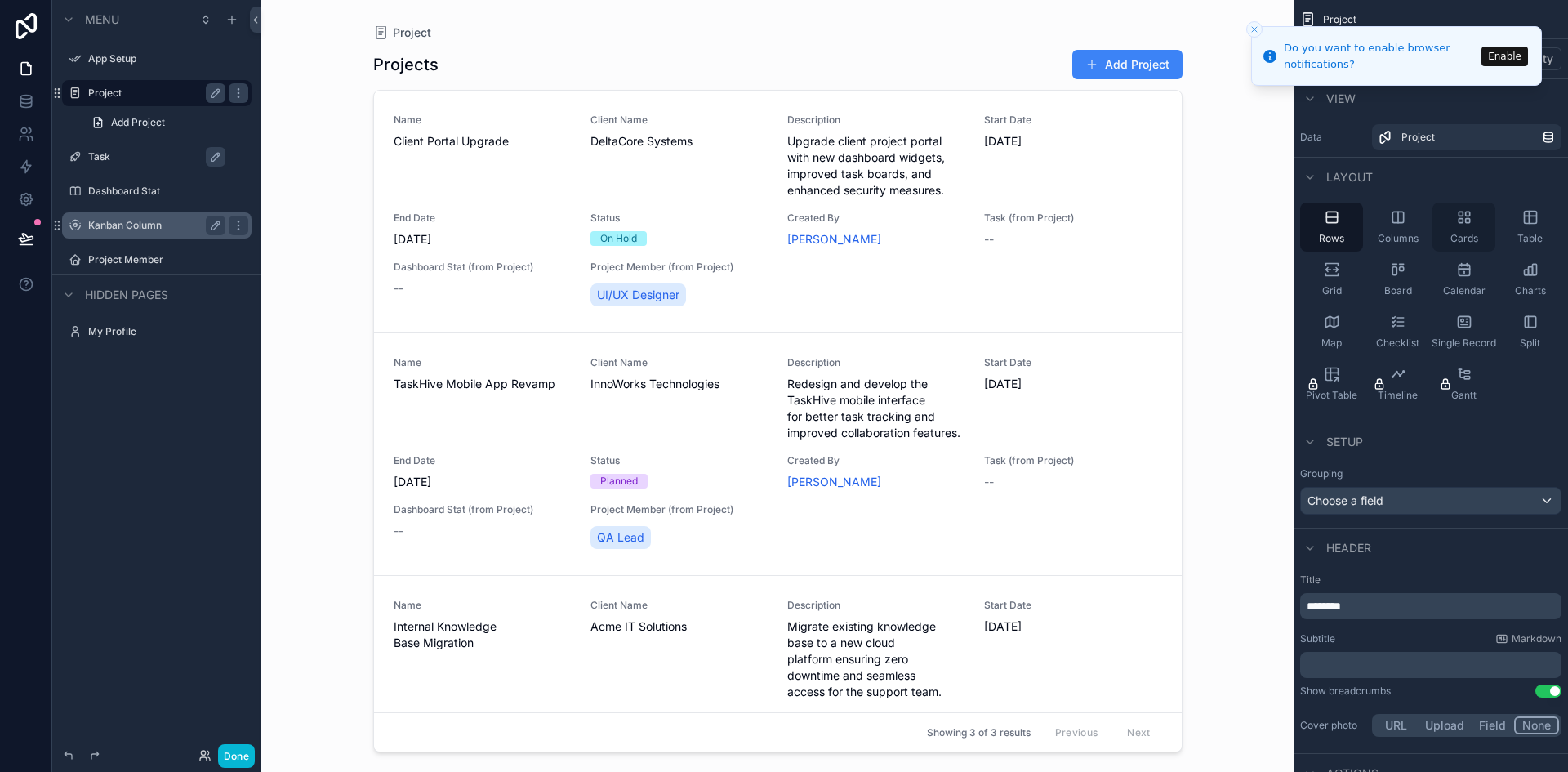
click at [1453, 232] on span "Cards" at bounding box center [1465, 238] width 28 height 13
